Goal: Task Accomplishment & Management: Manage account settings

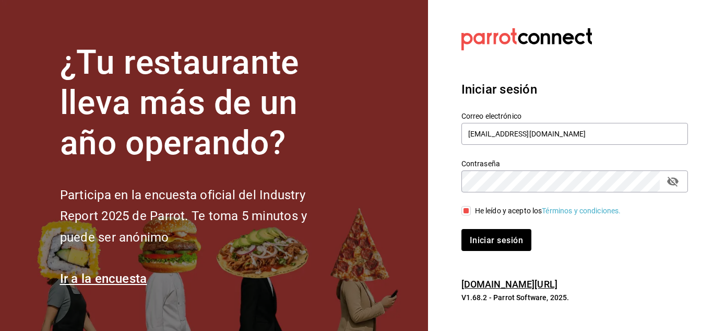
click at [484, 235] on font "Iniciar sesión" at bounding box center [496, 239] width 53 height 10
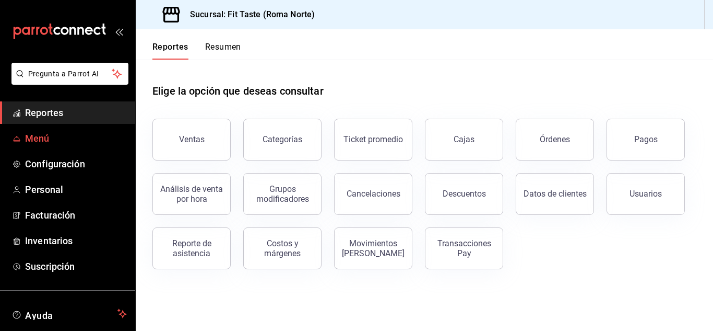
click at [53, 139] on span "Menú" at bounding box center [76, 138] width 102 height 14
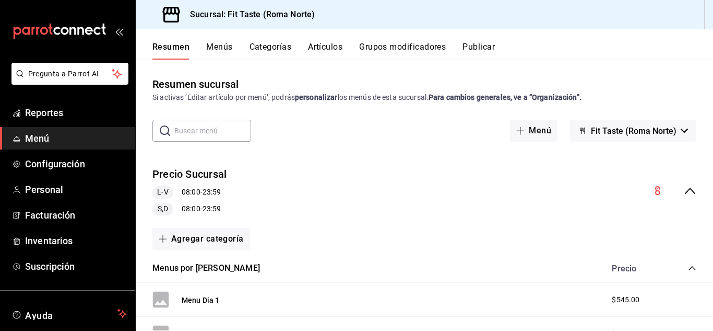
click at [220, 51] on button "Menús" at bounding box center [219, 51] width 26 height 18
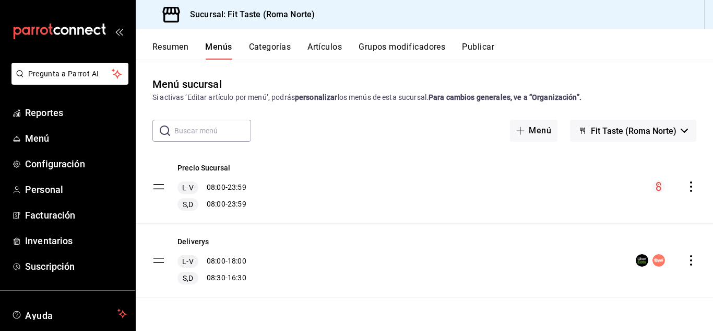
click at [318, 46] on button "Artículos" at bounding box center [325, 51] width 34 height 18
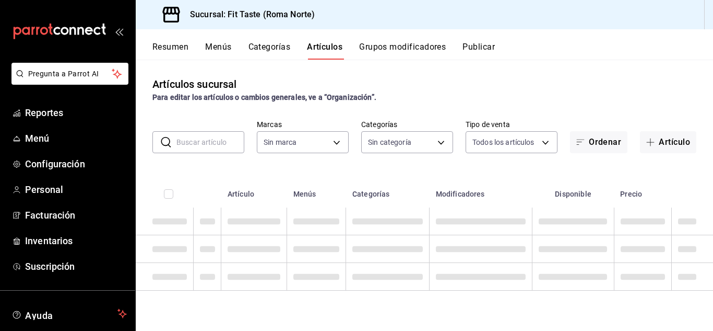
type input "c1b5c879-f7d8-4f66-b494-065269afbec4"
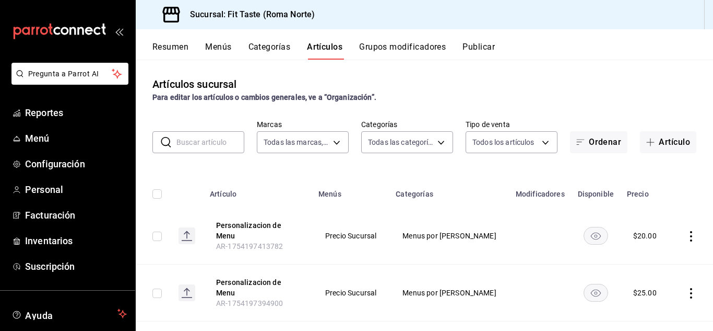
type input "ac9029ca-b4a4-4ff9-a921-64185169cb0d,342ace9d-ec44-4f3f-a39c-3abb47cbfaef,1a4d6…"
click at [180, 50] on button "Resumen" at bounding box center [170, 51] width 36 height 18
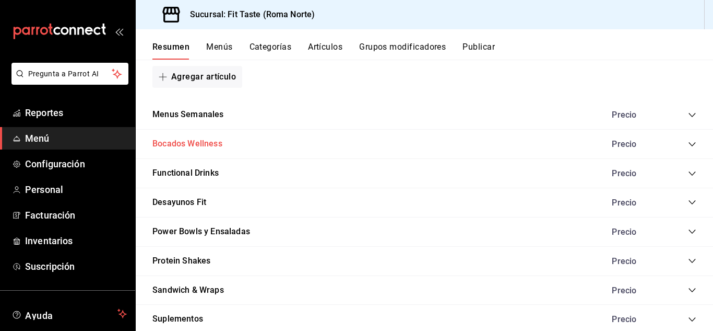
scroll to position [627, 0]
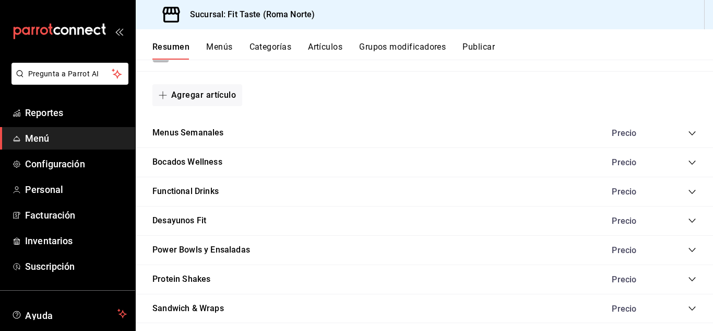
click at [680, 276] on div "Precio" at bounding box center [649, 279] width 95 height 10
click at [689, 278] on icon "collapse-category-row" at bounding box center [692, 279] width 7 height 4
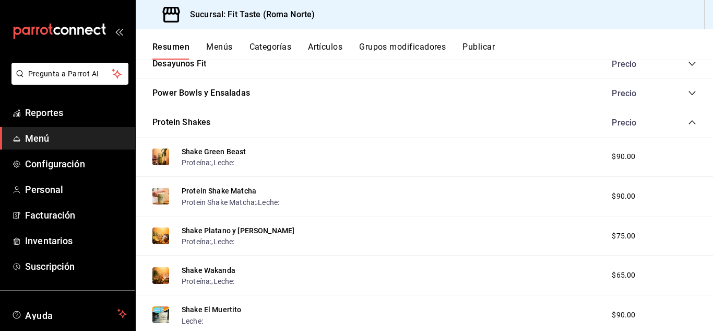
scroll to position [835, 0]
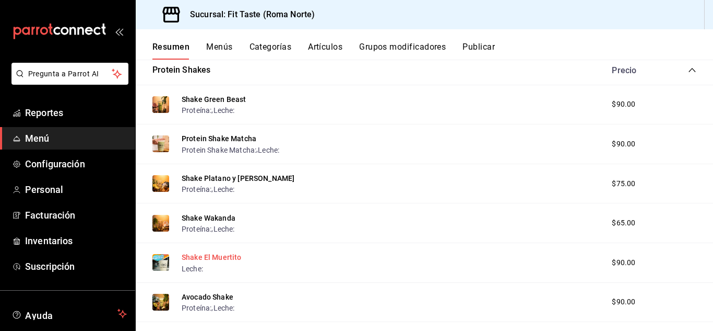
click at [213, 256] on button "Shake El Muertito" at bounding box center [212, 257] width 60 height 10
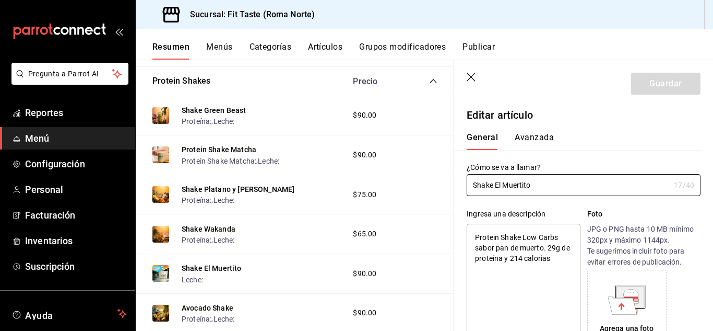
type textarea "x"
type input "$90.00"
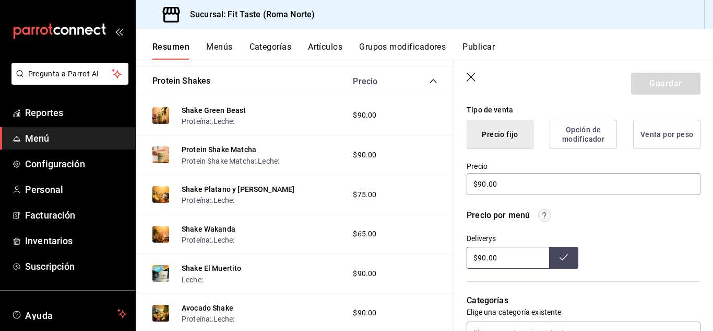
type textarea "x"
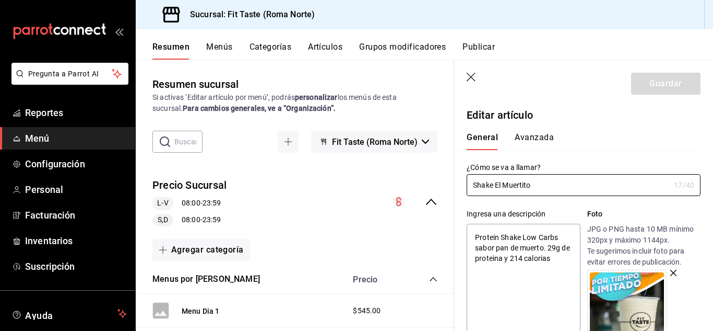
click at [473, 78] on icon "button" at bounding box center [471, 77] width 9 height 9
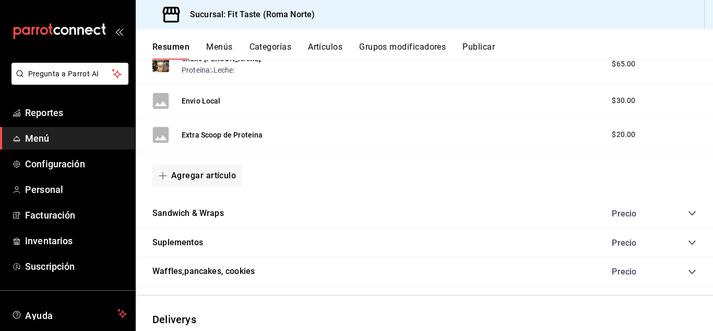
scroll to position [1379, 0]
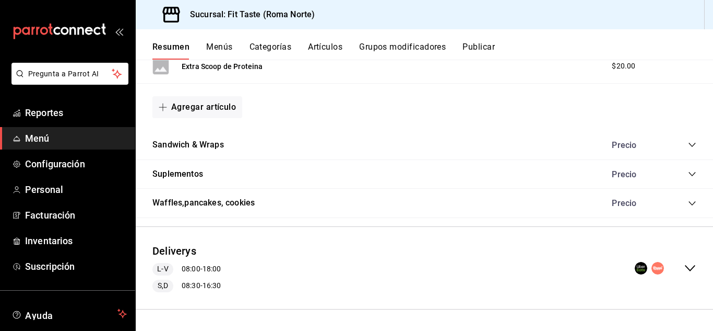
click at [684, 267] on icon "collapse-menu-row" at bounding box center [690, 268] width 13 height 13
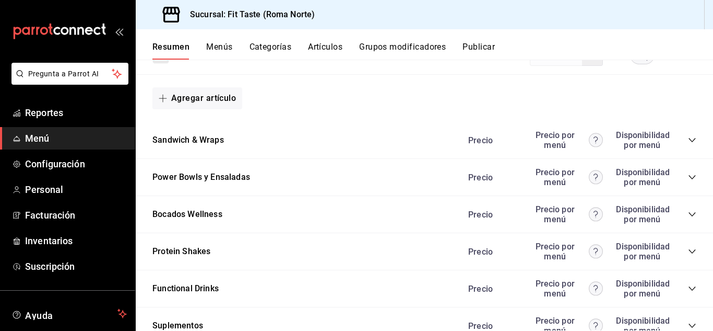
scroll to position [2819, 0]
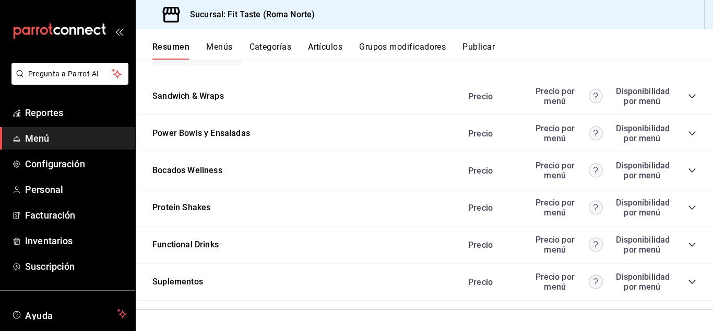
click at [689, 207] on icon "collapse-category-row" at bounding box center [692, 207] width 7 height 4
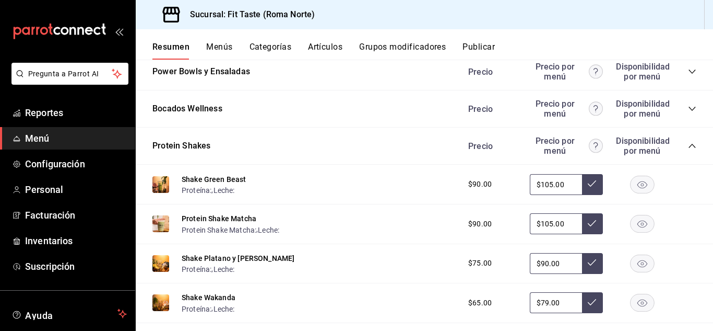
scroll to position [2923, 0]
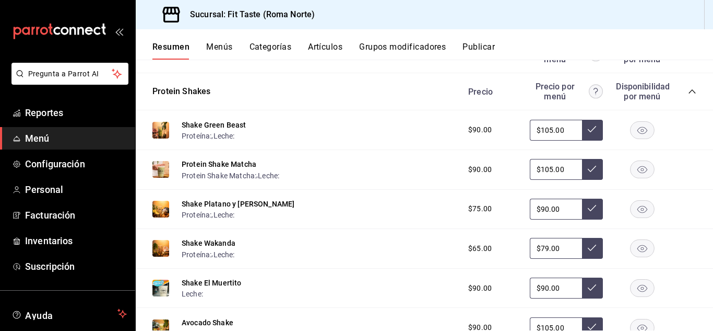
click at [638, 292] on icon "button" at bounding box center [643, 288] width 10 height 7
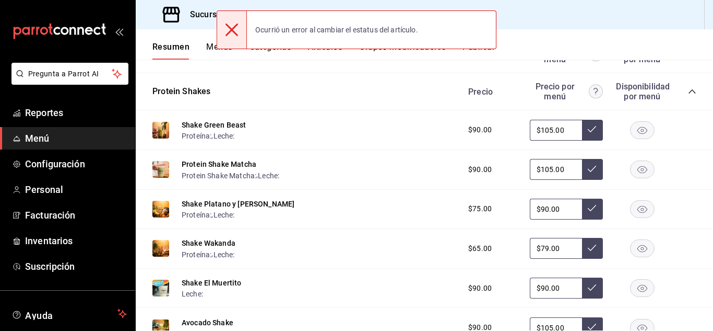
click at [633, 296] on rect "button" at bounding box center [643, 287] width 24 height 17
